Goal: Information Seeking & Learning: Learn about a topic

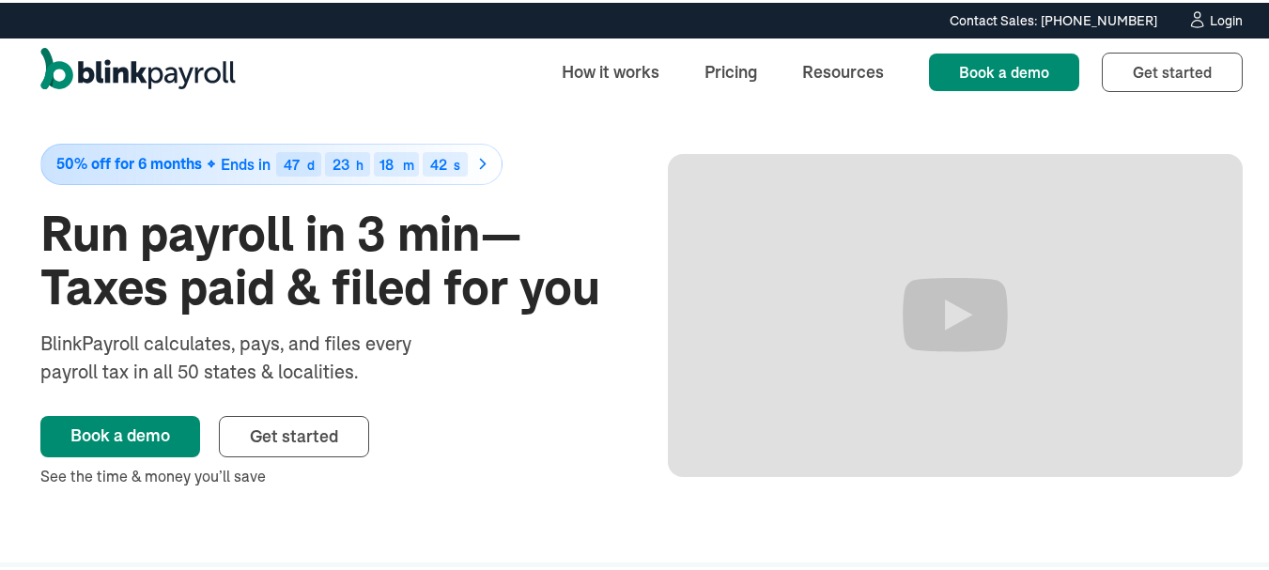
scroll to position [75, 0]
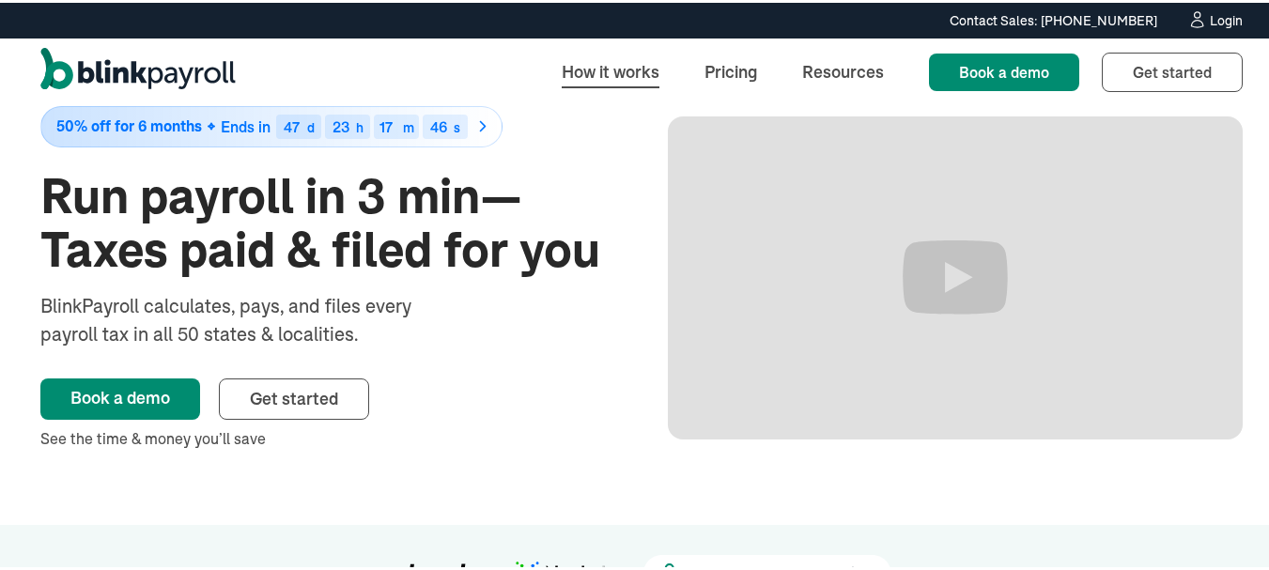
click at [597, 81] on link "How it works" at bounding box center [611, 69] width 128 height 40
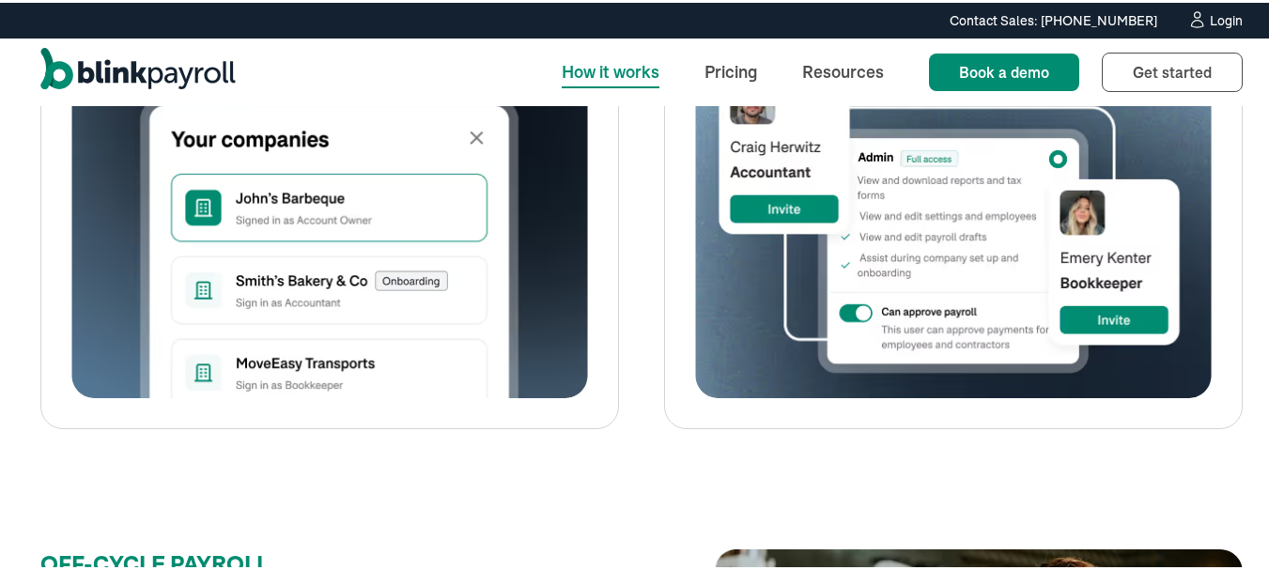
scroll to position [2667, 0]
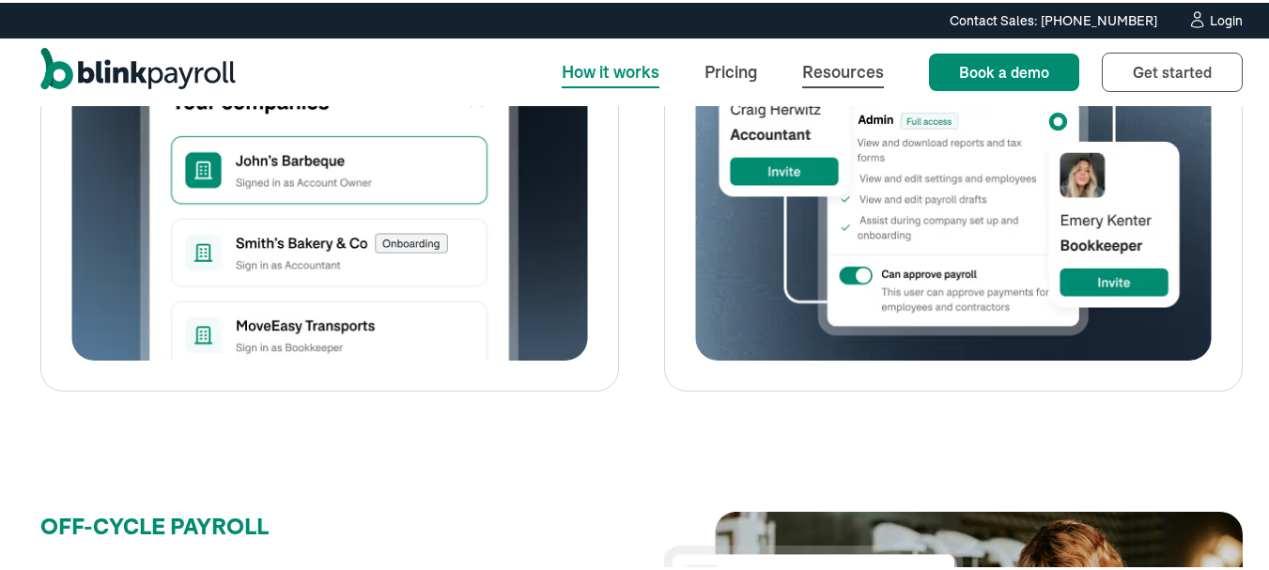
click at [851, 58] on link "Resources" at bounding box center [843, 69] width 112 height 40
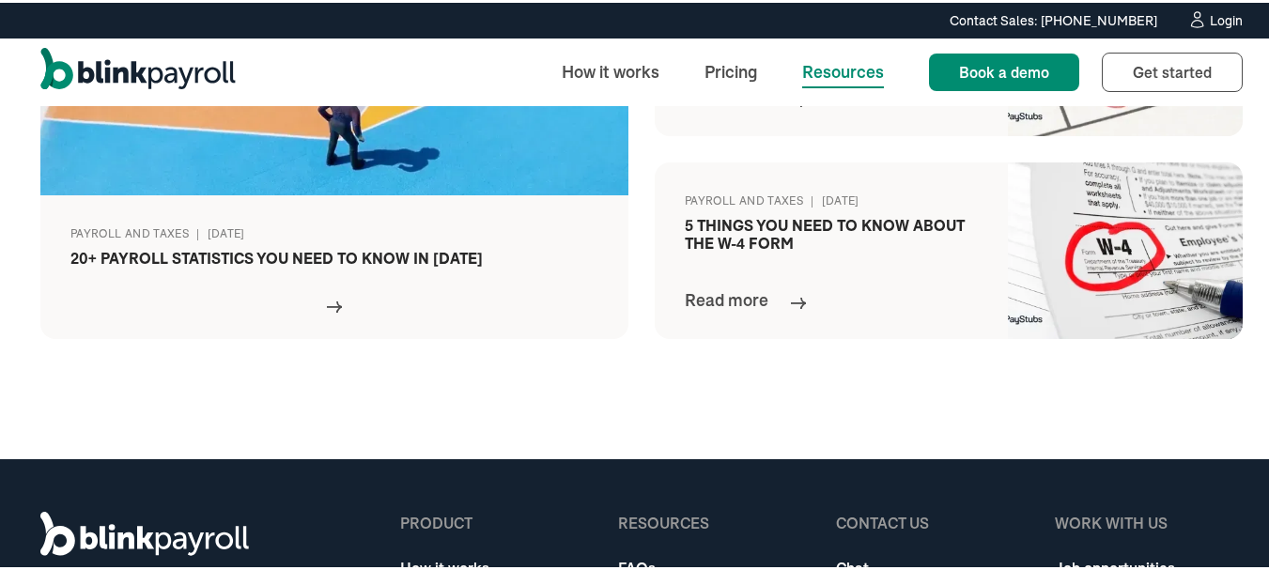
scroll to position [1161, 0]
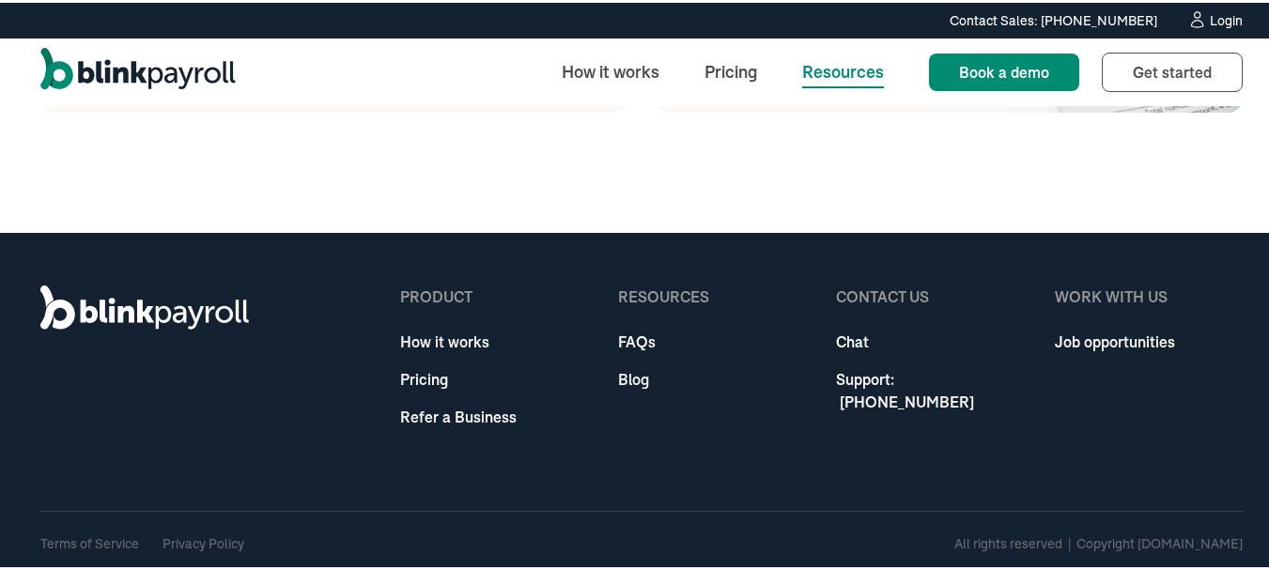
click at [635, 336] on link "FAQs" at bounding box center [663, 339] width 91 height 23
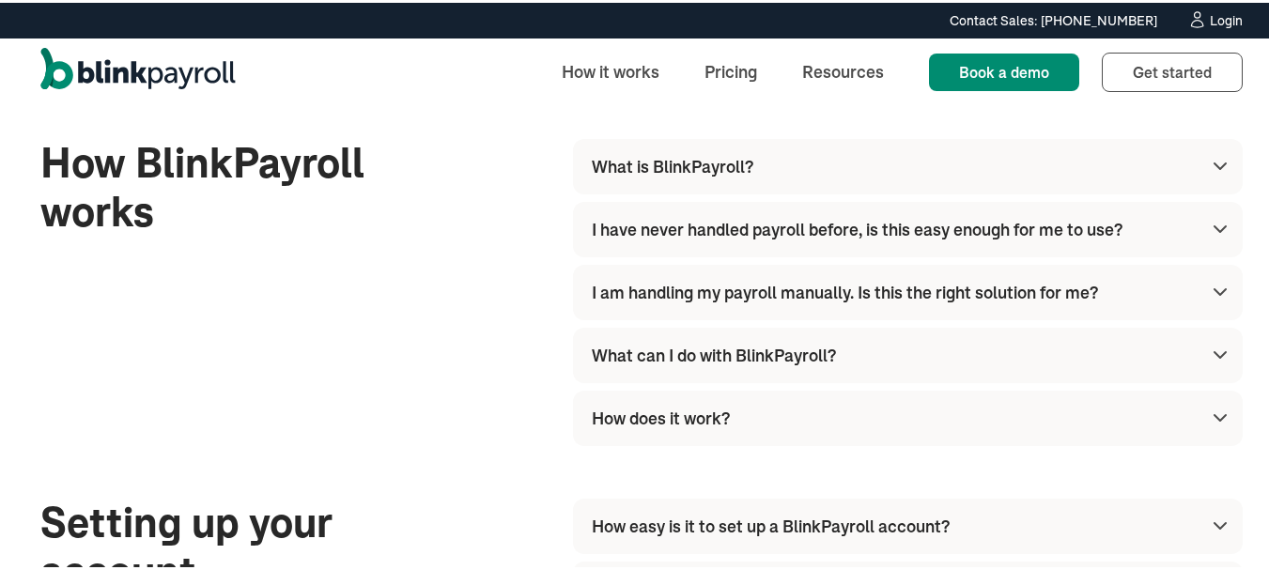
scroll to position [188, 0]
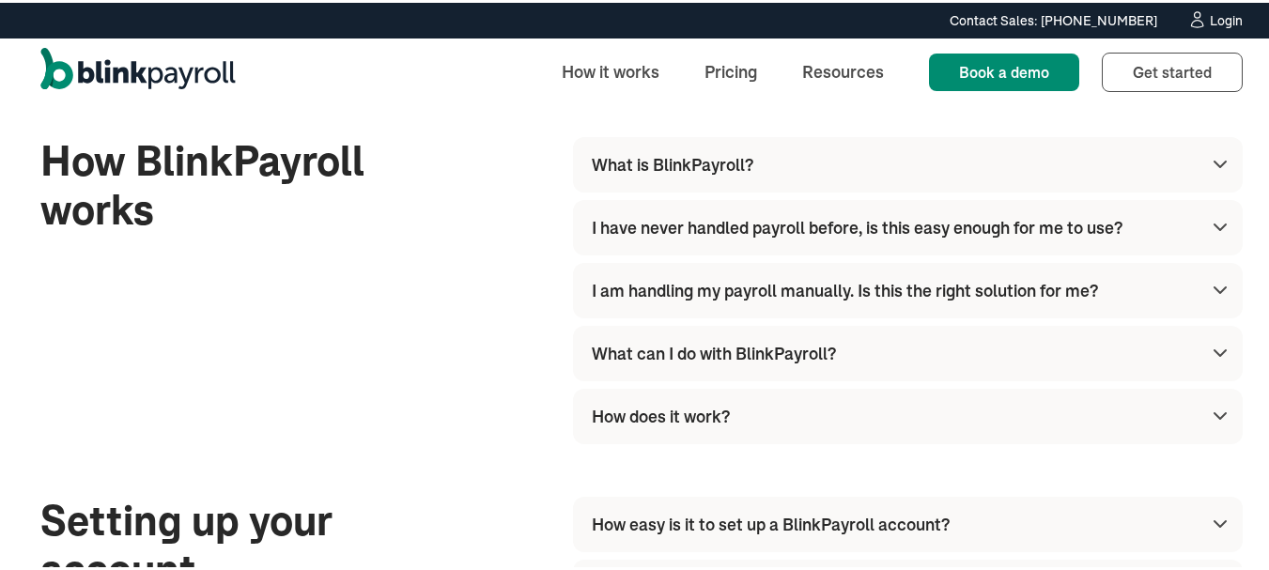
click at [1209, 222] on img at bounding box center [1220, 224] width 23 height 23
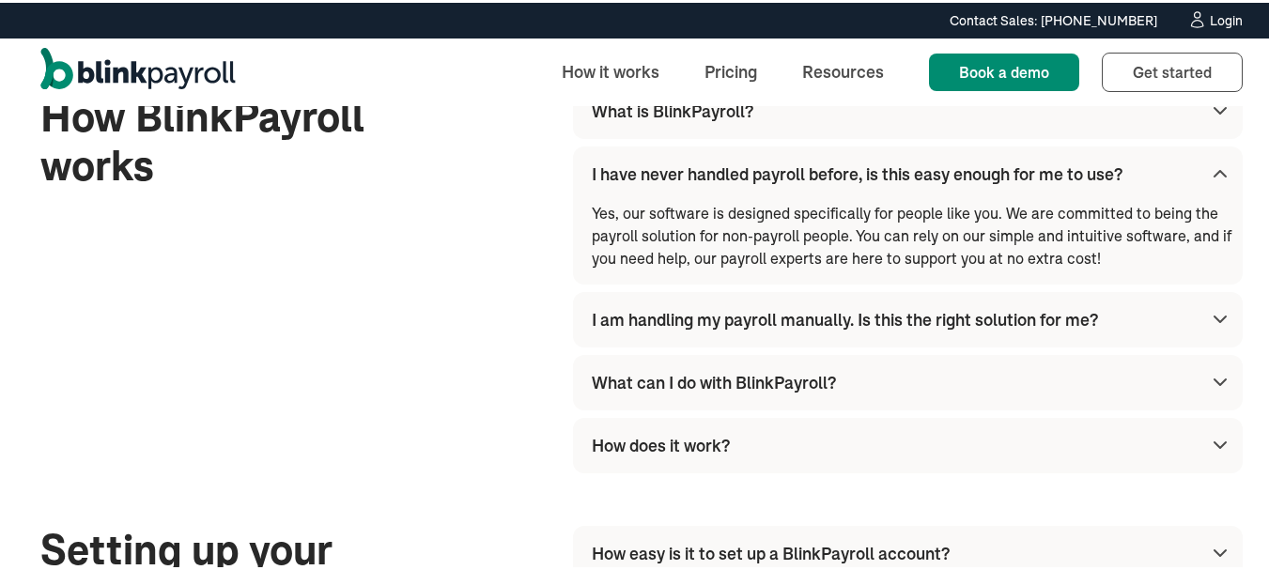
scroll to position [242, 0]
click at [1152, 318] on div "I am handling my payroll manually. Is this the right solution for me?" at bounding box center [912, 315] width 640 height 55
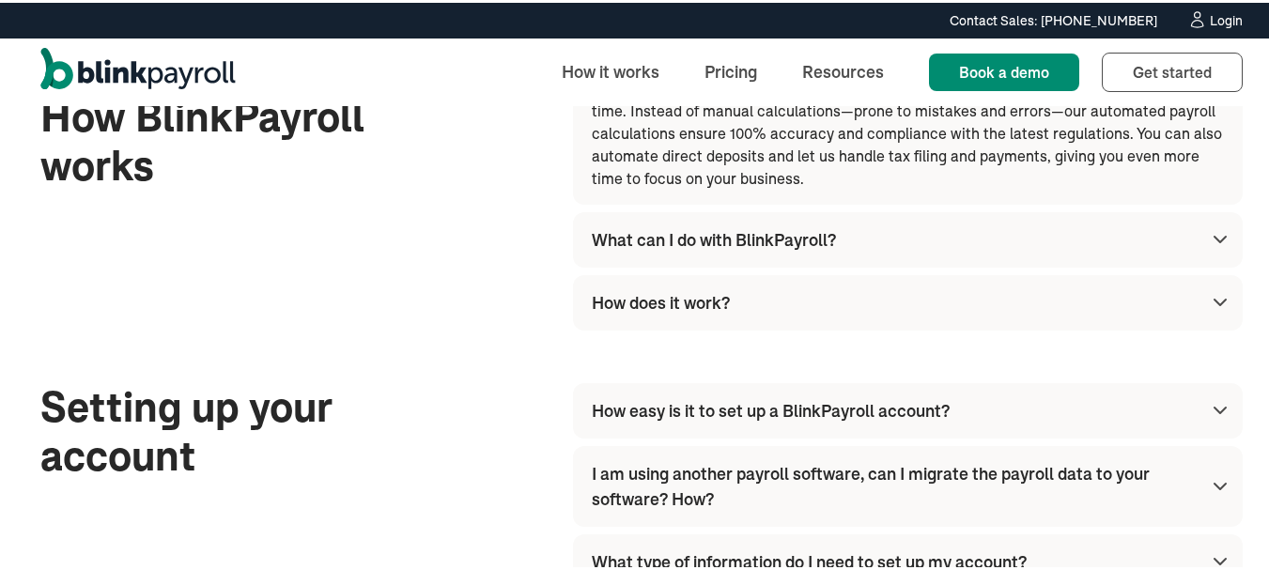
scroll to position [436, 0]
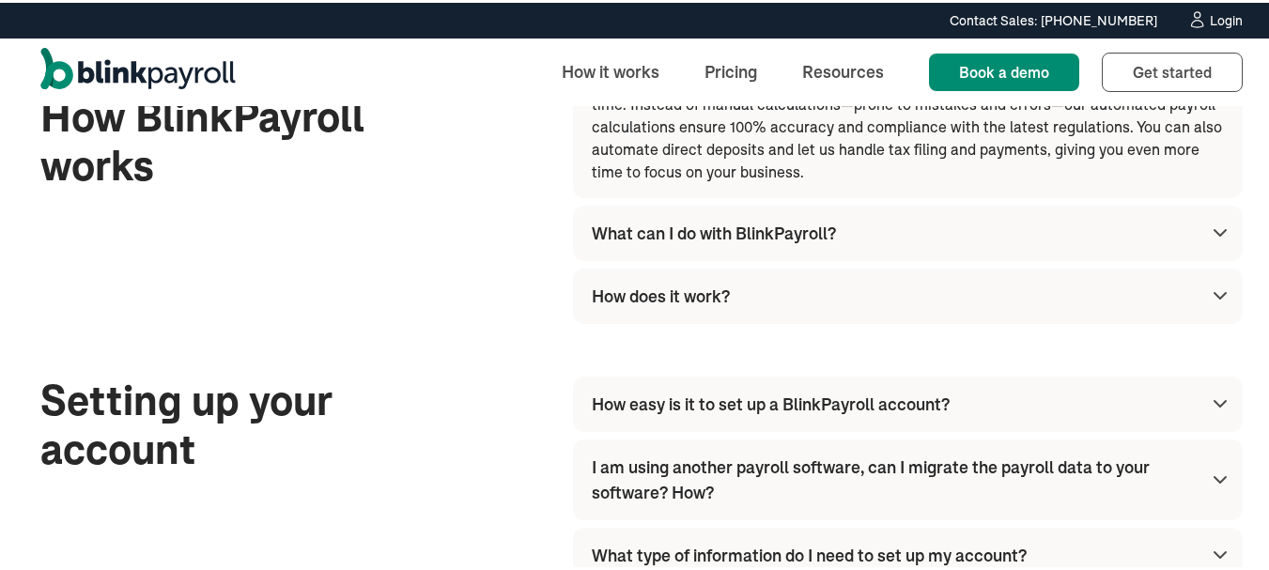
click at [1088, 230] on div "What can I do with BlinkPayroll?" at bounding box center [912, 230] width 640 height 55
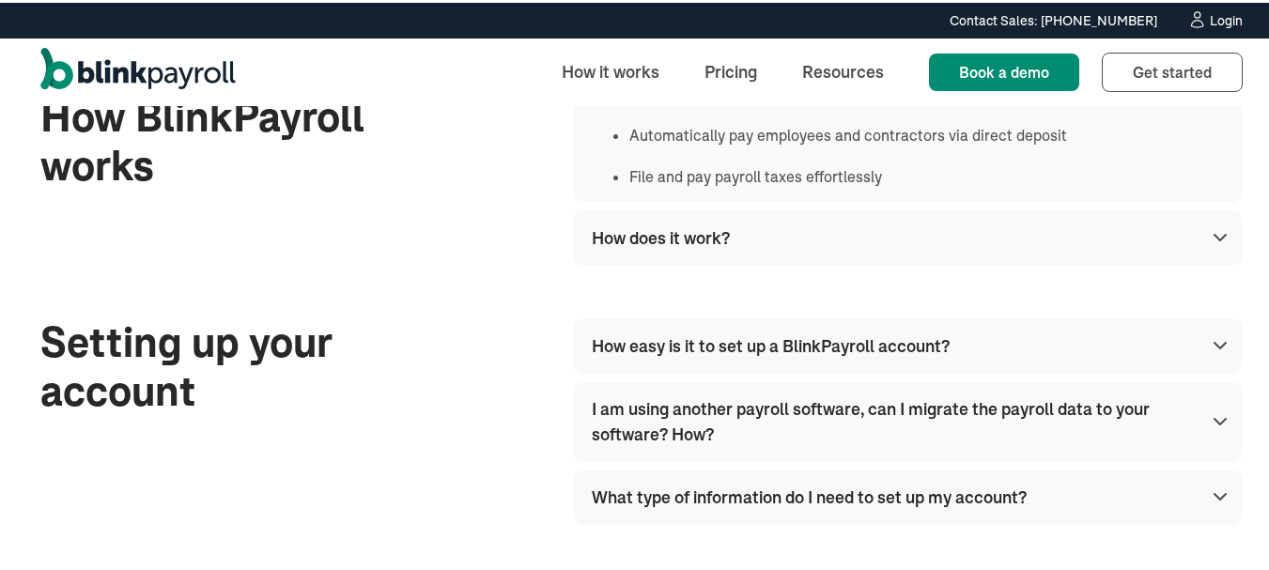
scroll to position [701, 0]
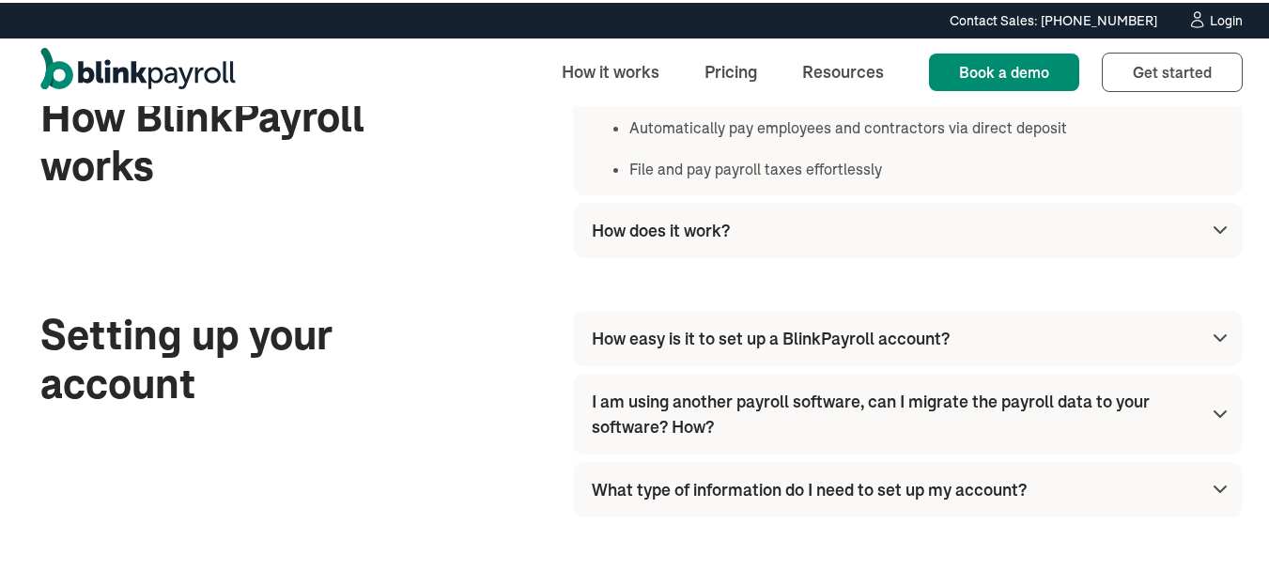
click at [1209, 219] on img at bounding box center [1220, 227] width 23 height 23
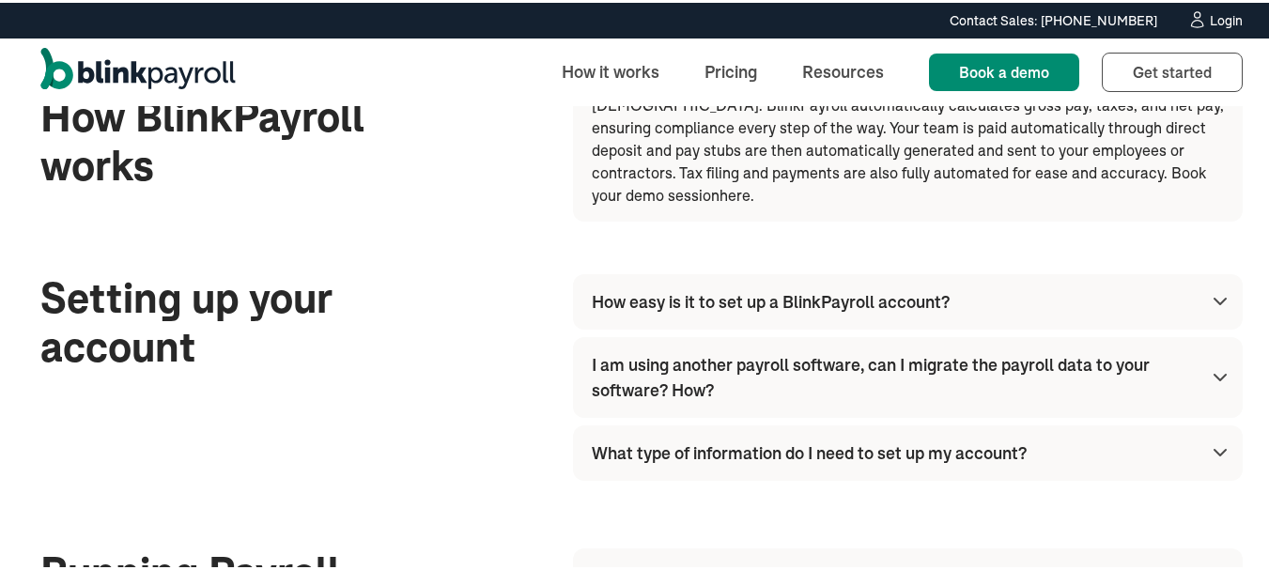
scroll to position [590, 0]
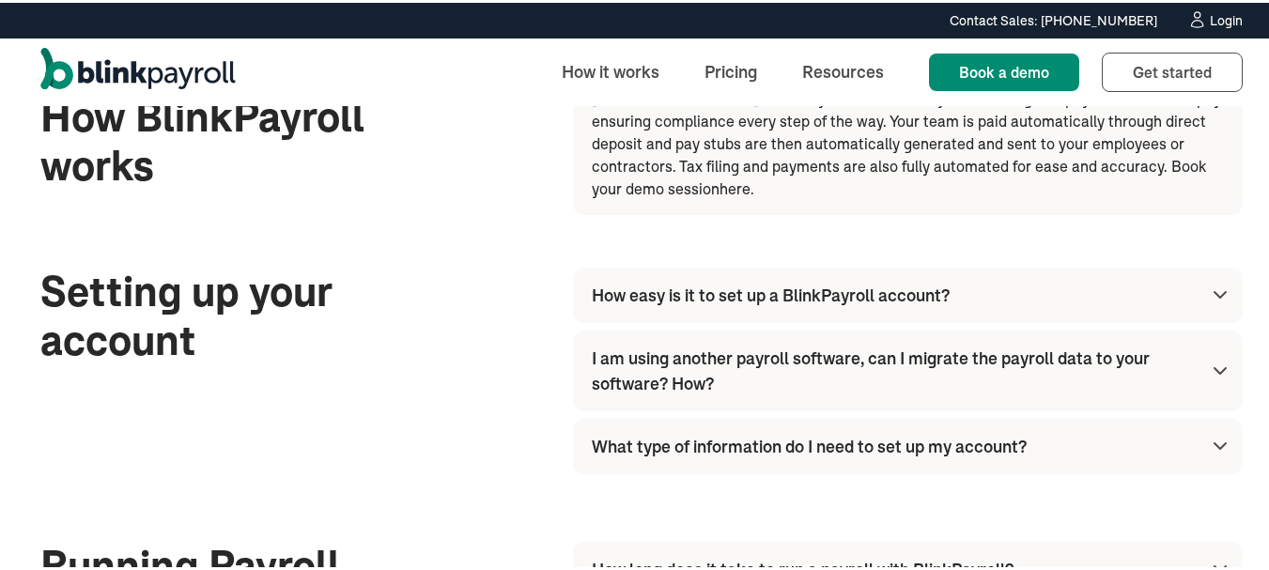
click at [1209, 281] on img at bounding box center [1220, 292] width 23 height 23
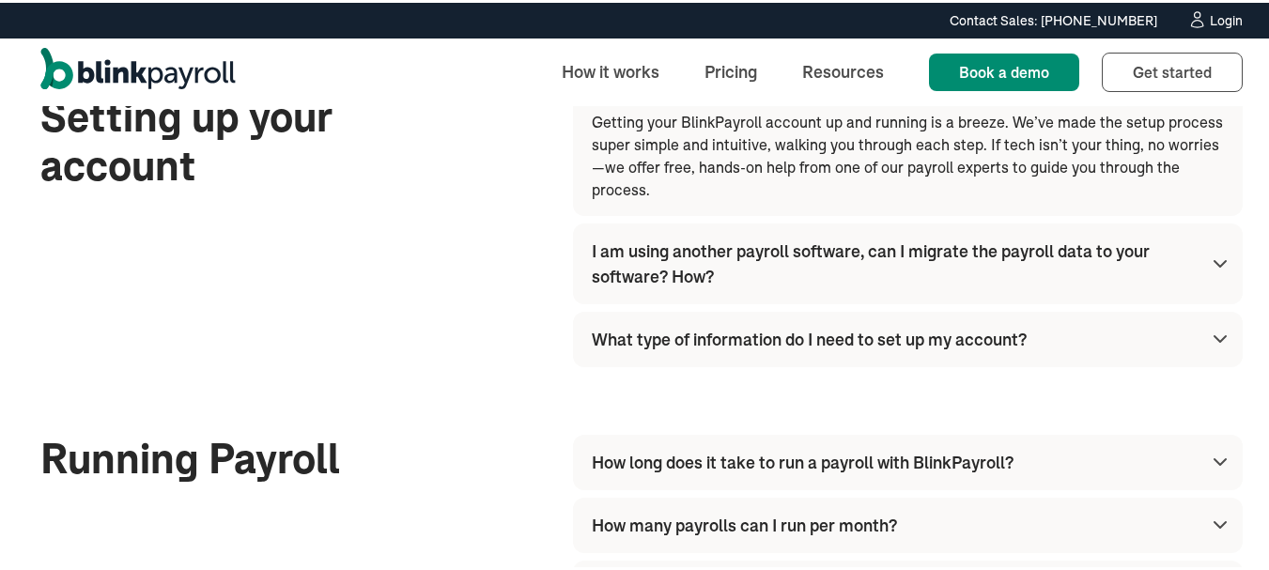
scroll to position [840, 0]
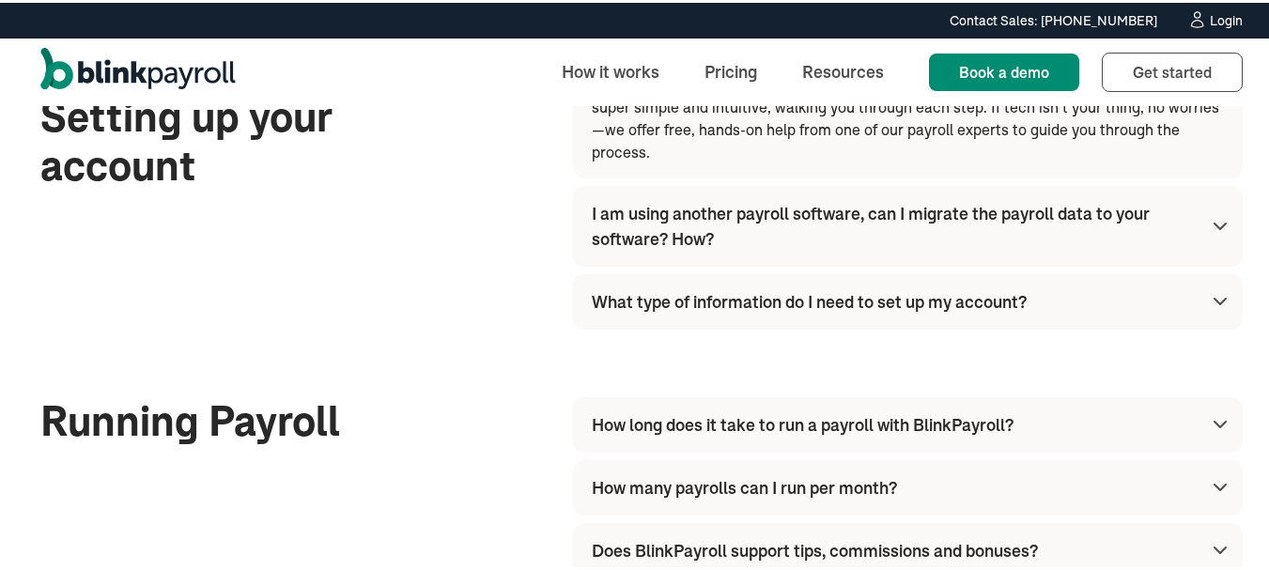
click at [909, 287] on div "What type of information do I need to set up my account?" at bounding box center [809, 299] width 435 height 25
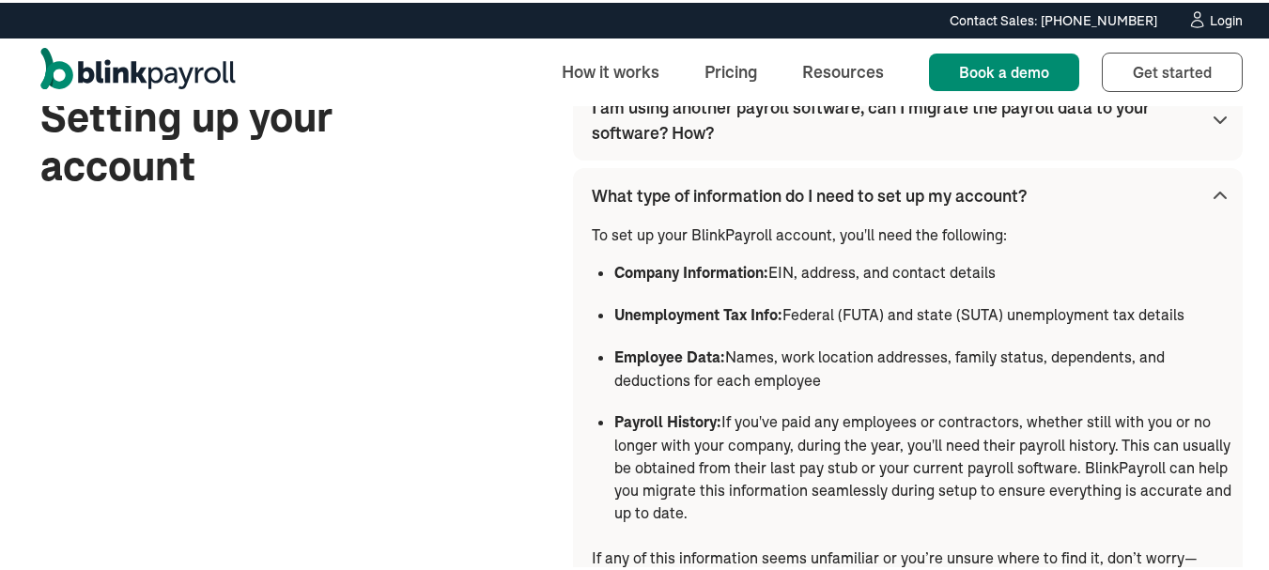
scroll to position [878, 0]
